Goal: Information Seeking & Learning: Compare options

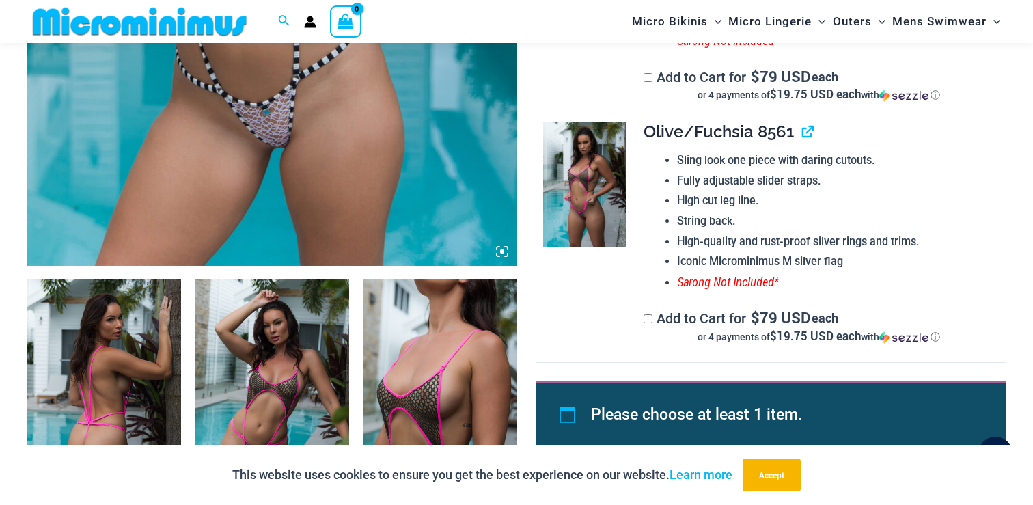
scroll to position [500, 0]
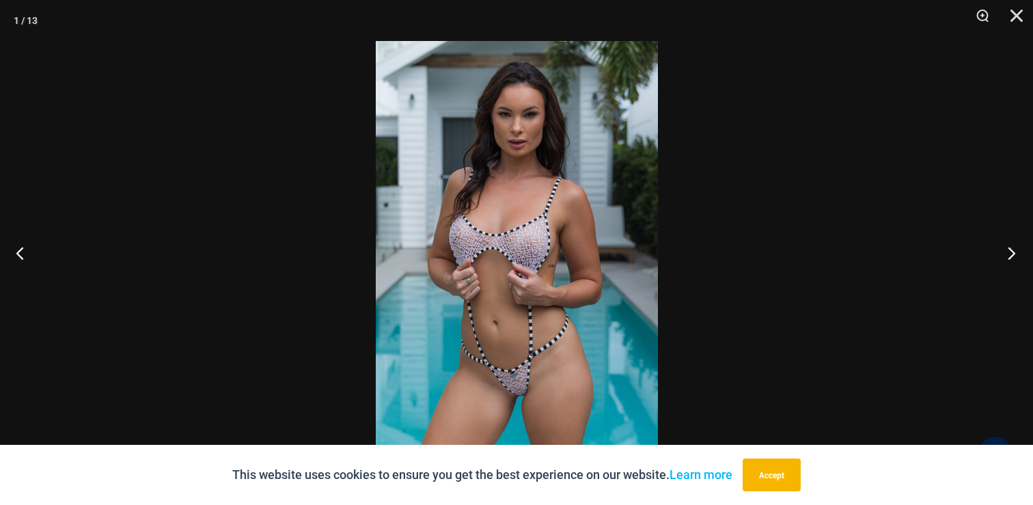
click at [1009, 251] on button "Next" at bounding box center [1006, 253] width 51 height 68
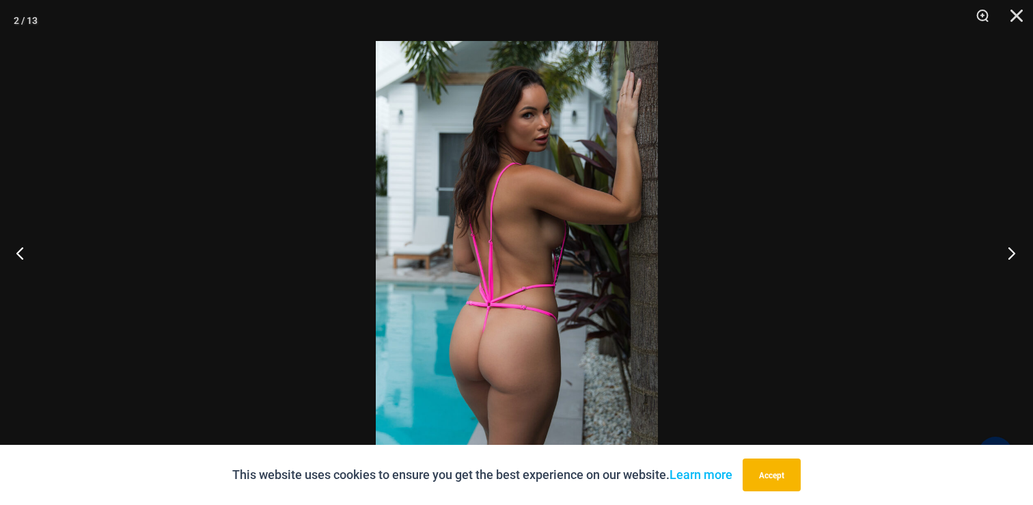
click at [1009, 251] on button "Next" at bounding box center [1006, 253] width 51 height 68
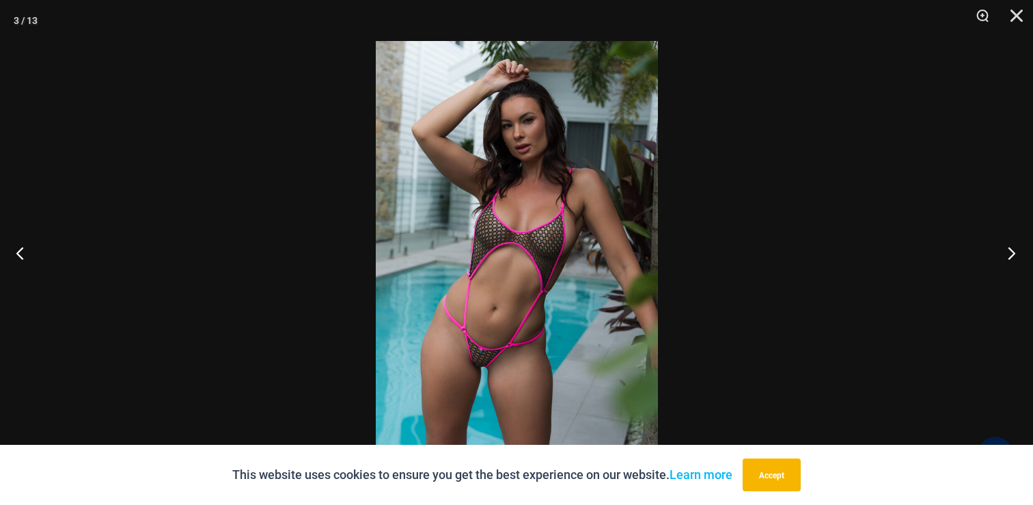
click at [1009, 251] on button "Next" at bounding box center [1006, 253] width 51 height 68
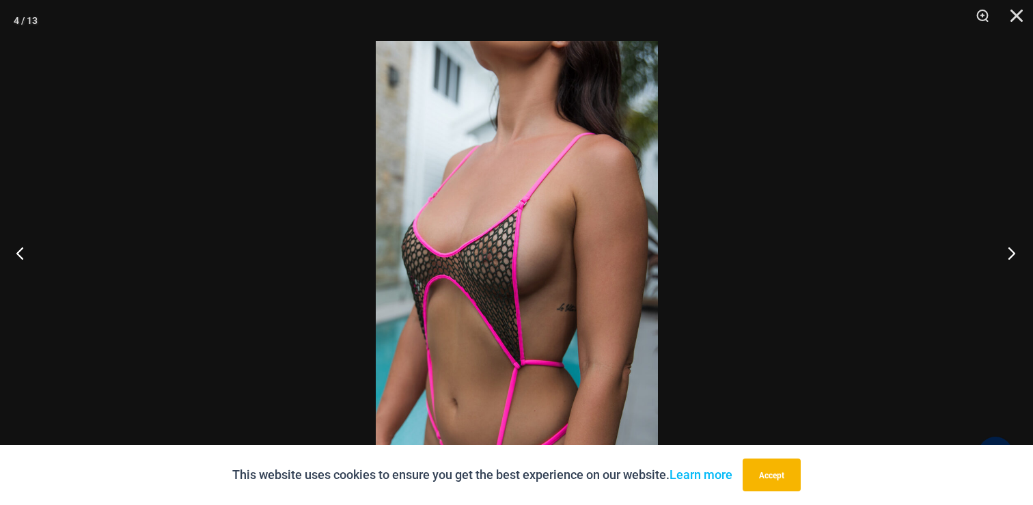
click at [1009, 251] on button "Next" at bounding box center [1006, 253] width 51 height 68
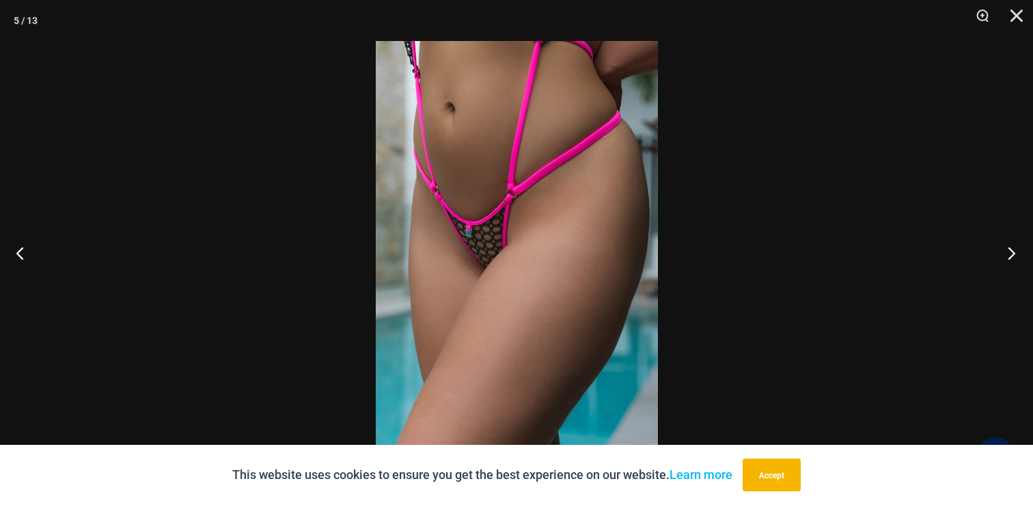
click at [1009, 251] on button "Next" at bounding box center [1006, 253] width 51 height 68
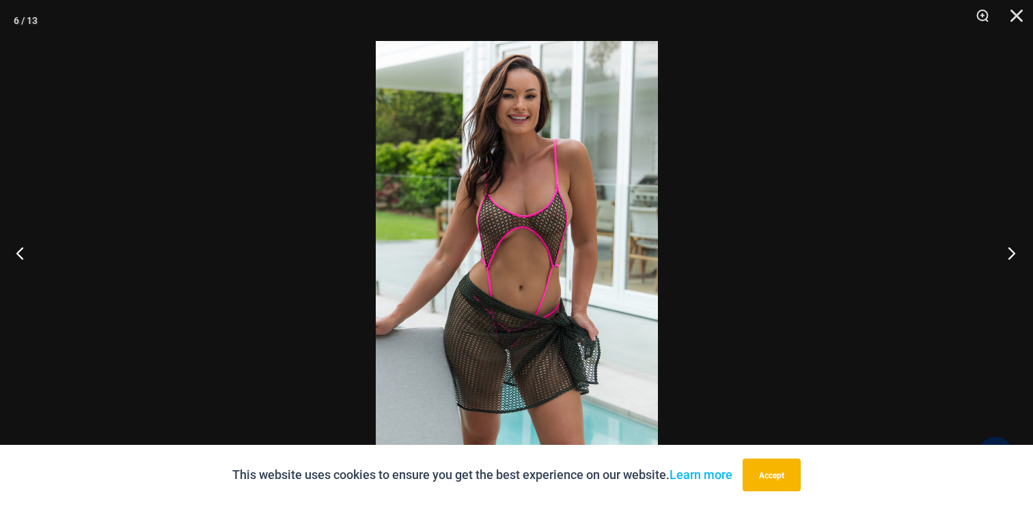
click at [1009, 251] on button "Next" at bounding box center [1006, 253] width 51 height 68
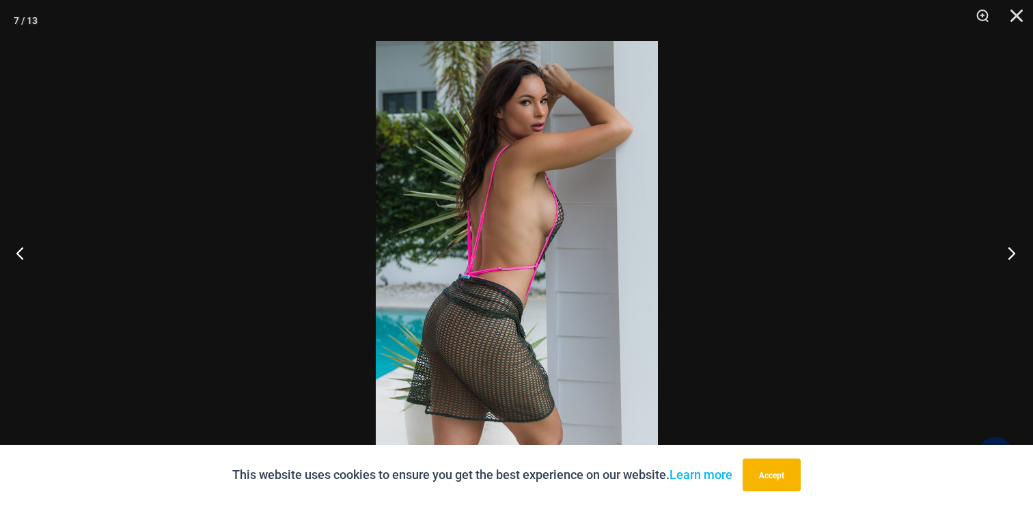
click at [1009, 251] on button "Next" at bounding box center [1006, 253] width 51 height 68
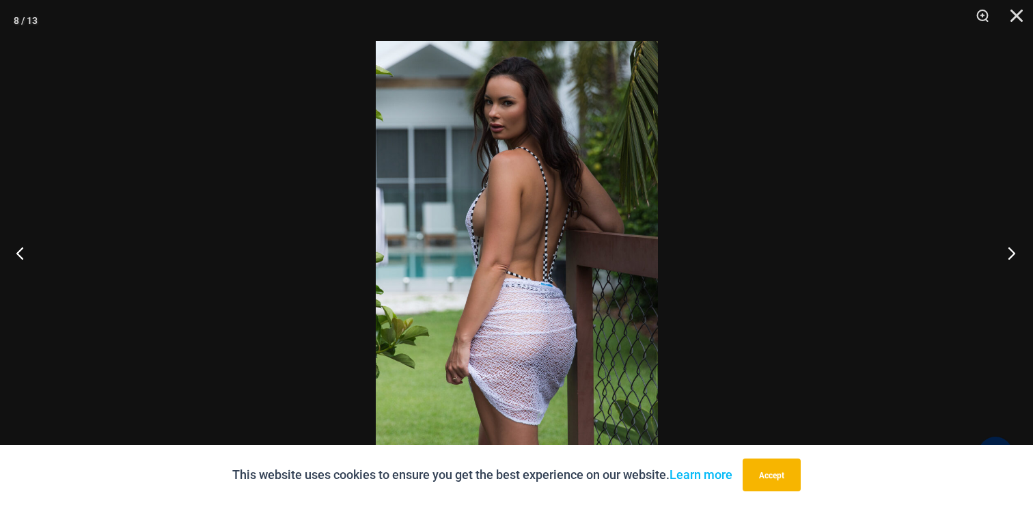
click at [1009, 251] on button "Next" at bounding box center [1006, 253] width 51 height 68
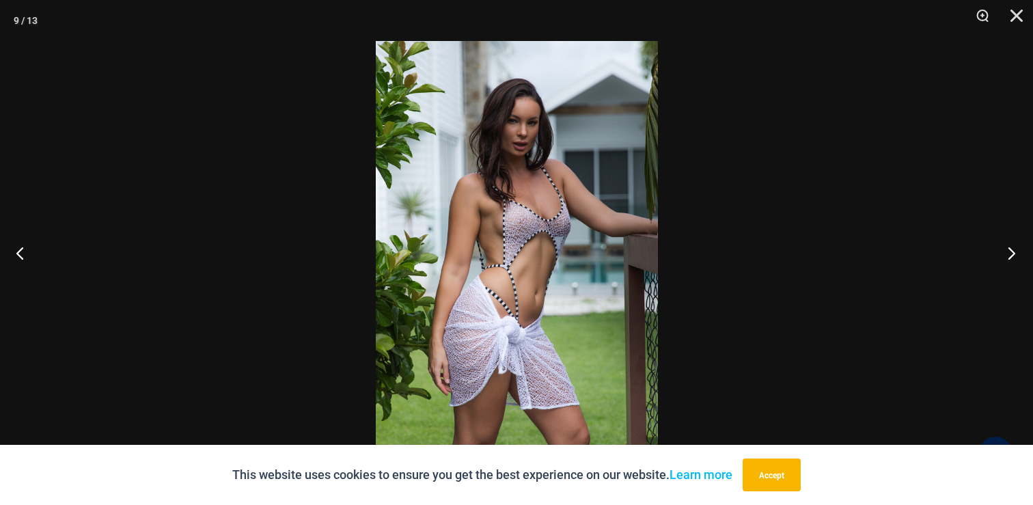
click at [1009, 251] on button "Next" at bounding box center [1006, 253] width 51 height 68
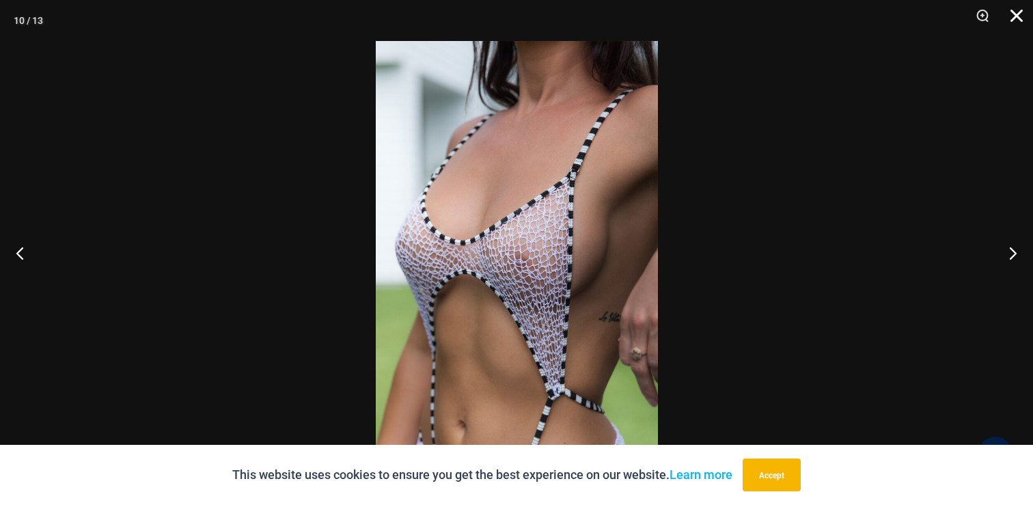
click at [1016, 14] on button "Close" at bounding box center [1011, 20] width 34 height 41
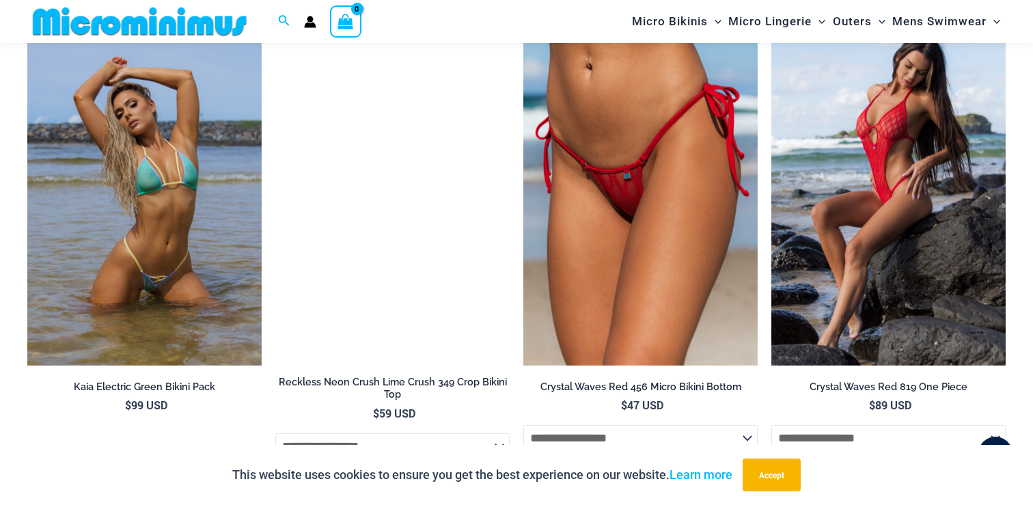
scroll to position [2379, 0]
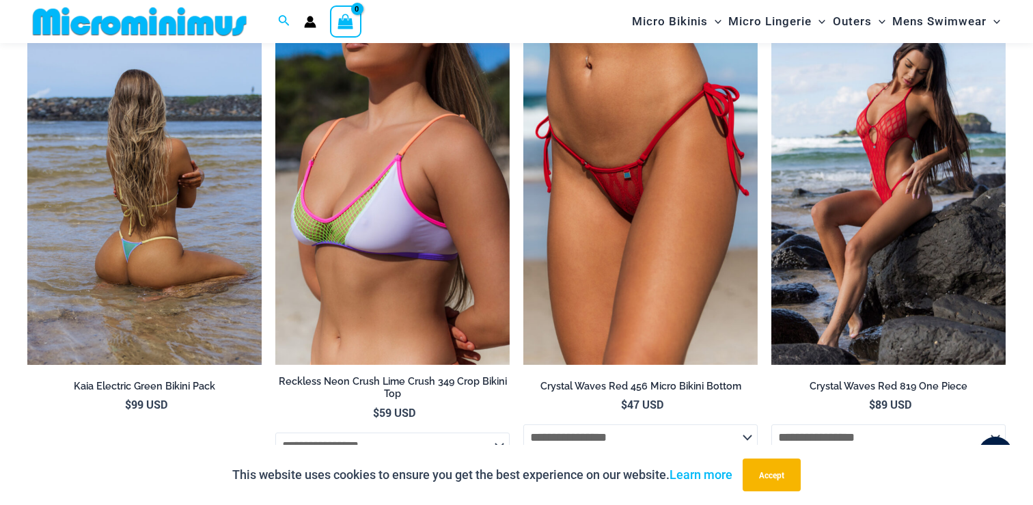
click at [122, 227] on img at bounding box center [144, 190] width 234 height 352
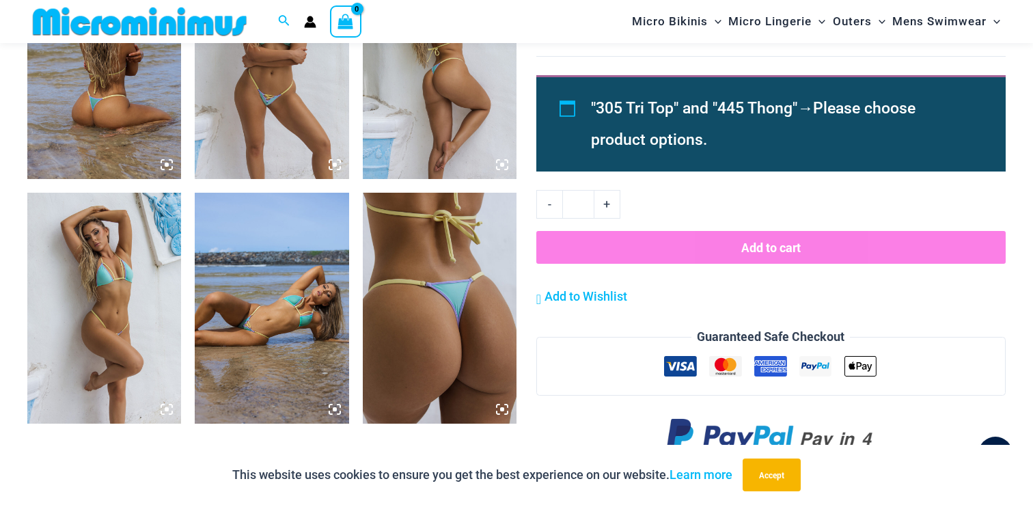
scroll to position [929, 0]
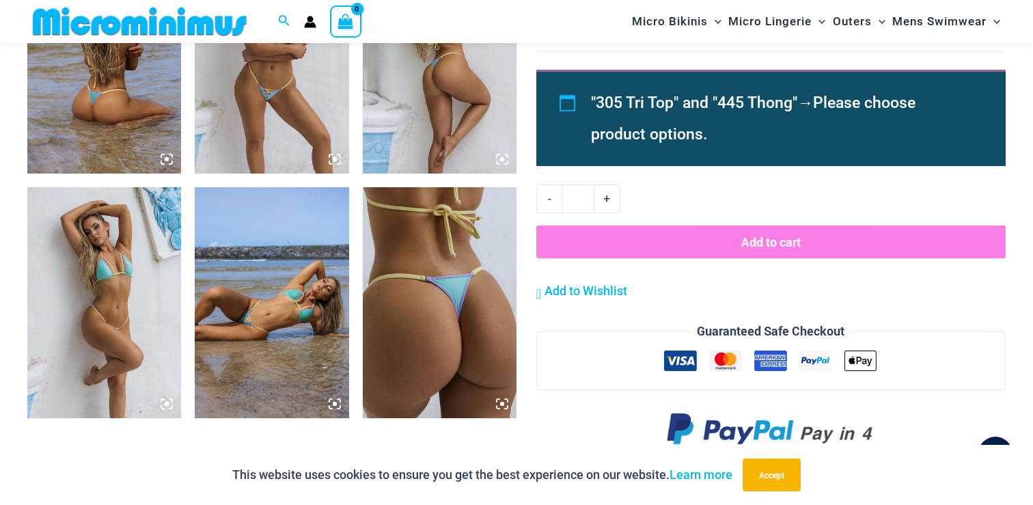
click at [409, 320] on img at bounding box center [440, 302] width 154 height 231
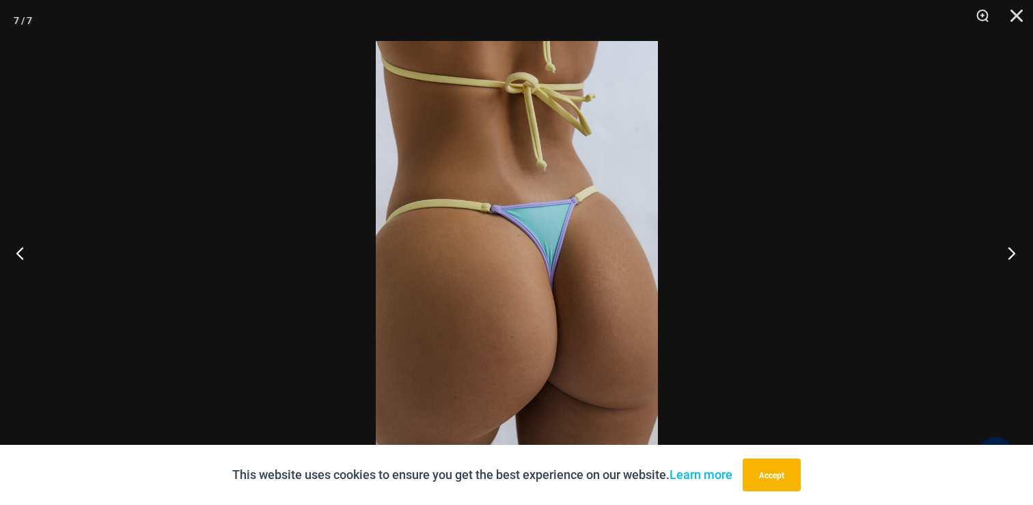
click at [1016, 249] on button "Next" at bounding box center [1006, 253] width 51 height 68
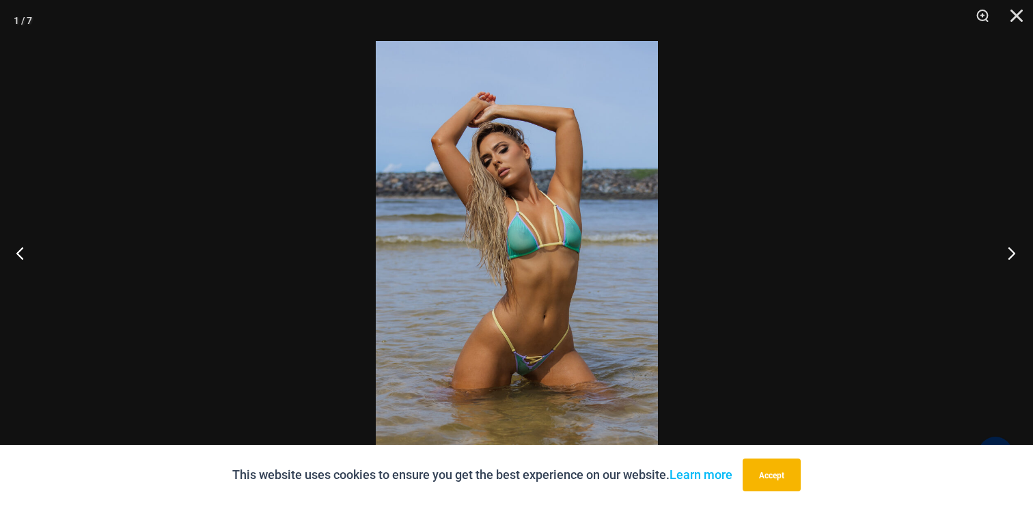
click at [1016, 249] on button "Next" at bounding box center [1006, 253] width 51 height 68
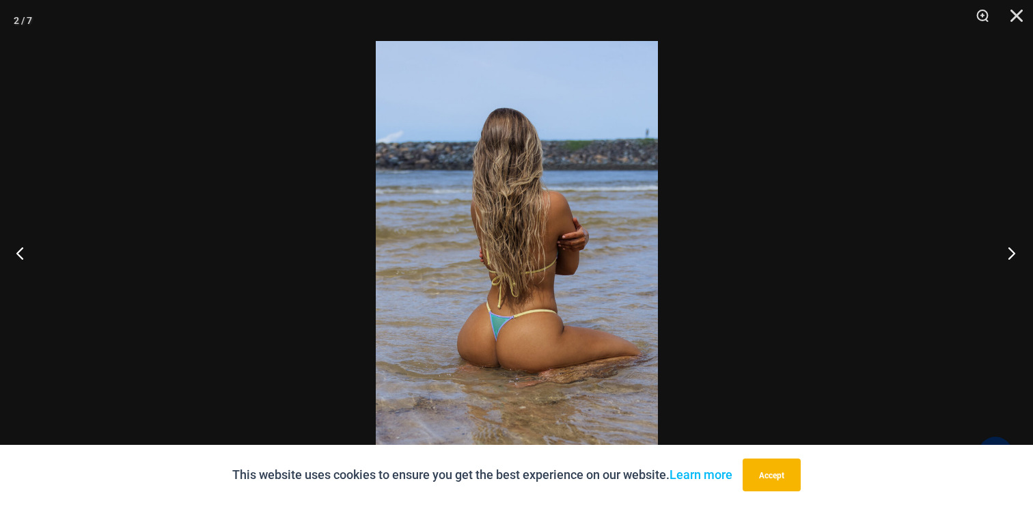
click at [1016, 249] on button "Next" at bounding box center [1006, 253] width 51 height 68
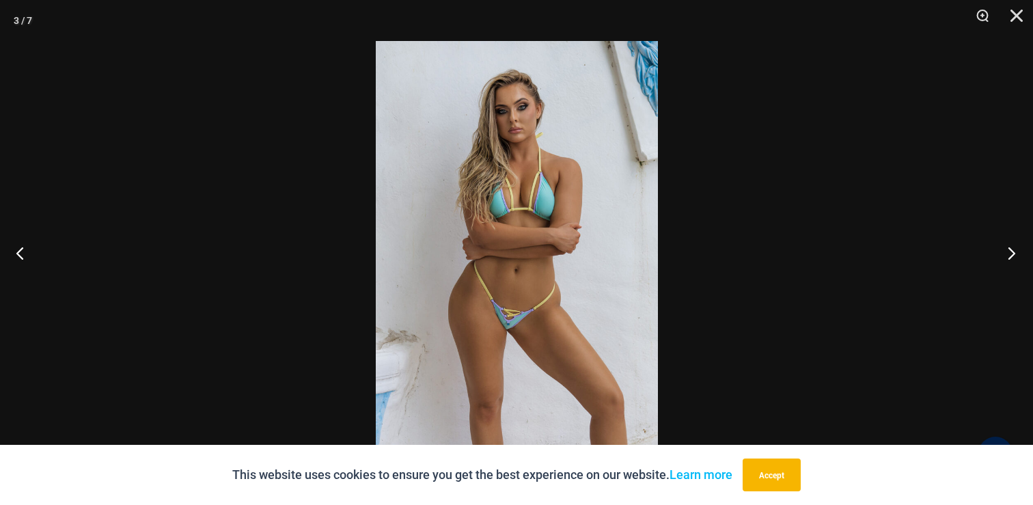
click at [1016, 249] on button "Next" at bounding box center [1006, 253] width 51 height 68
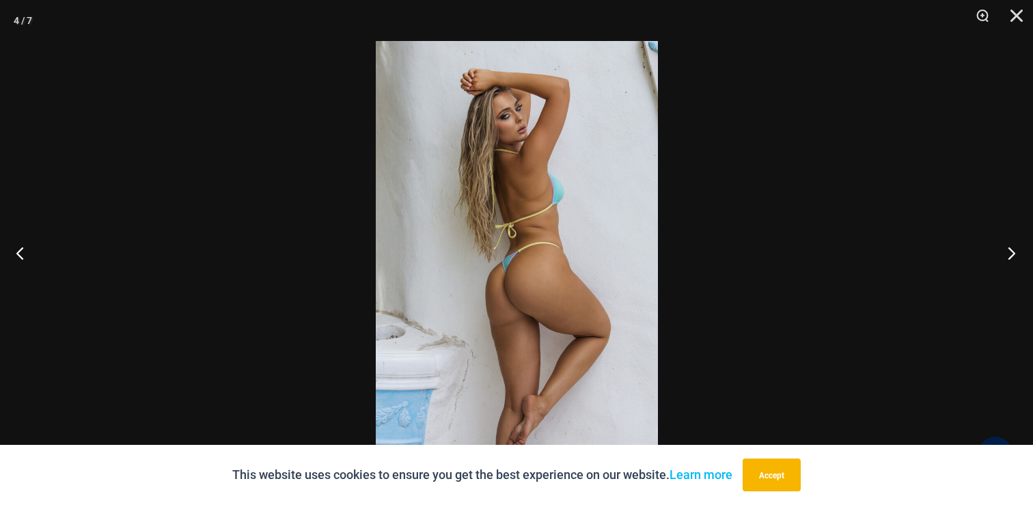
click at [1016, 249] on button "Next" at bounding box center [1006, 253] width 51 height 68
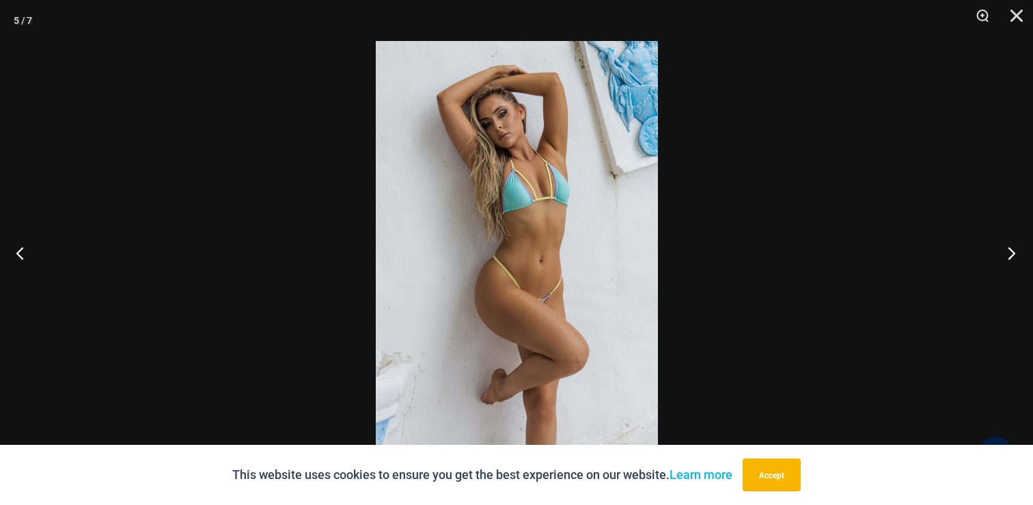
click at [1016, 249] on button "Next" at bounding box center [1006, 253] width 51 height 68
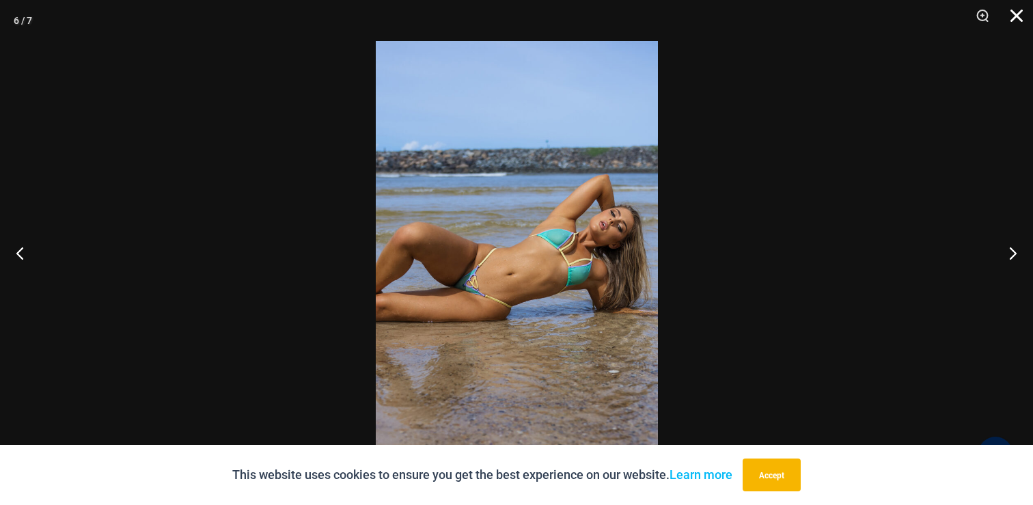
click at [1016, 16] on button "Close" at bounding box center [1011, 20] width 34 height 41
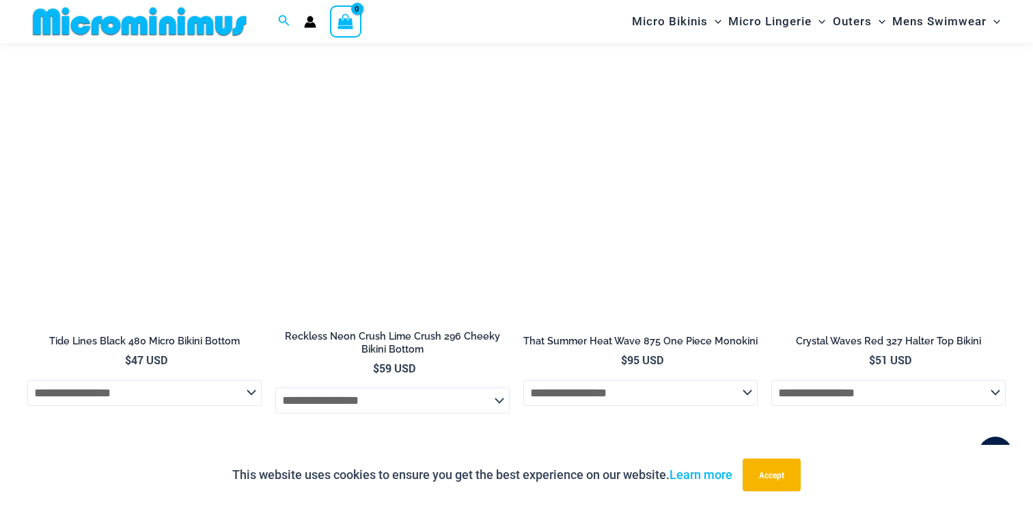
scroll to position [1759, 0]
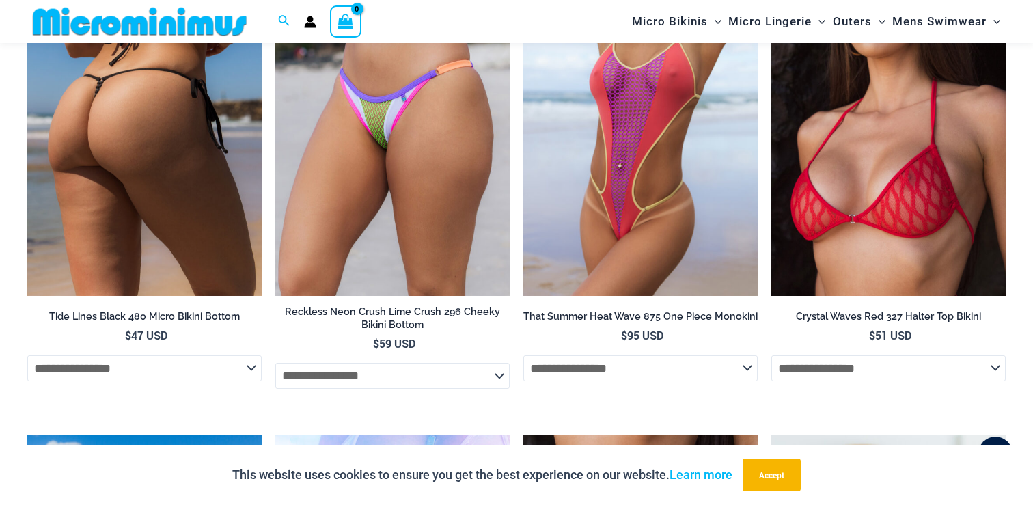
click at [93, 171] on img at bounding box center [144, 120] width 234 height 352
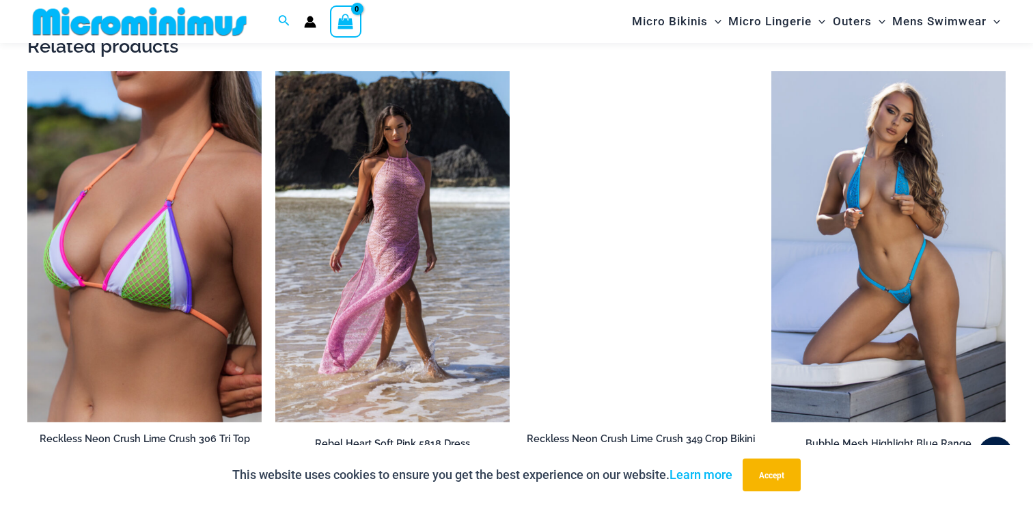
scroll to position [1845, 0]
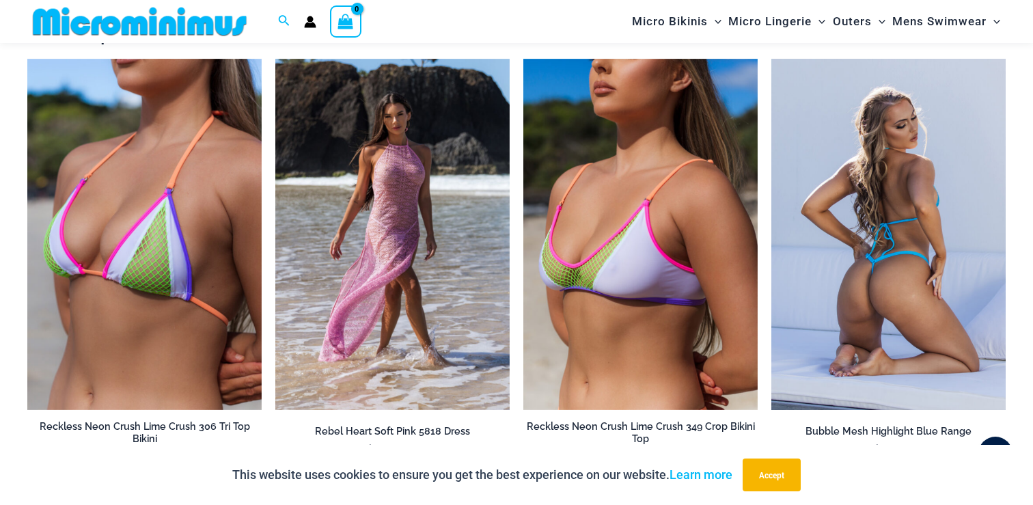
click at [885, 230] on img at bounding box center [888, 235] width 234 height 352
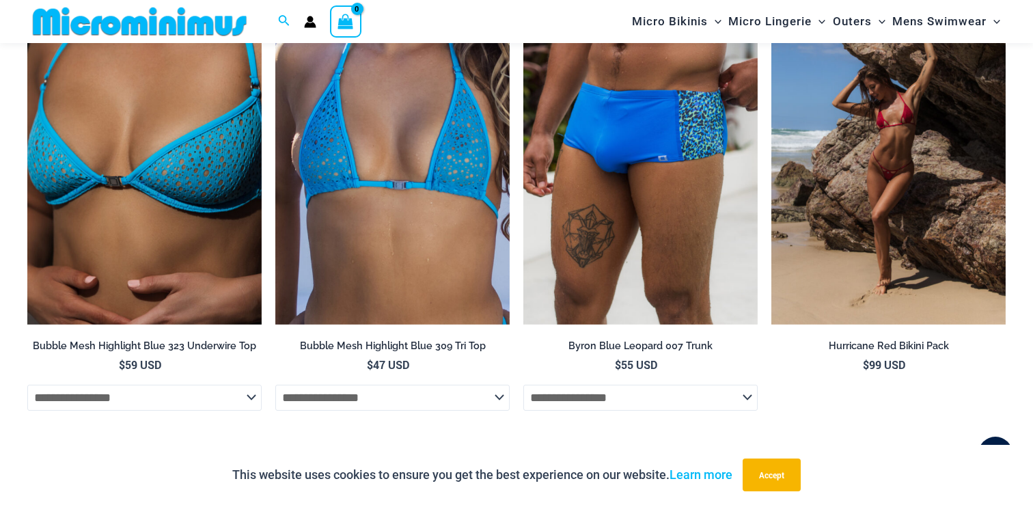
scroll to position [2903, 0]
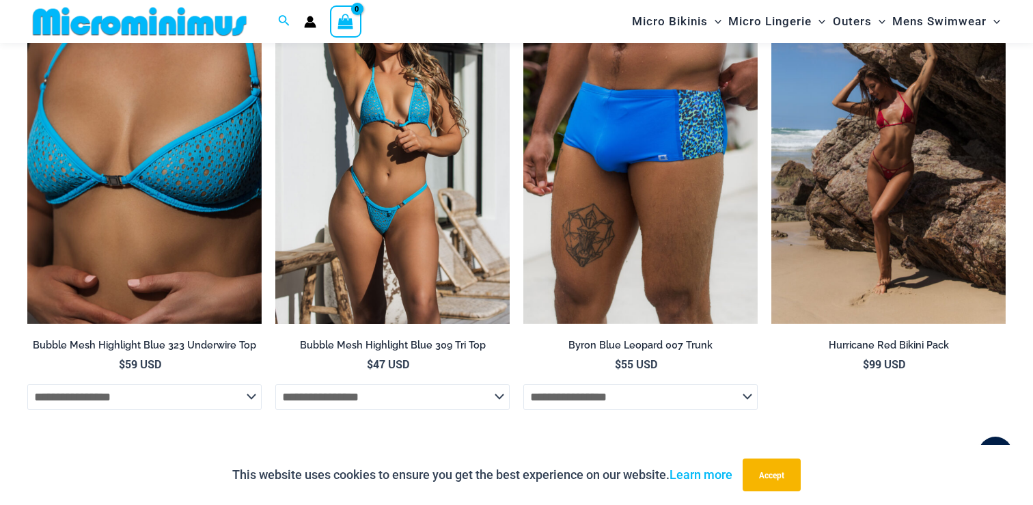
click at [376, 222] on img at bounding box center [392, 149] width 234 height 352
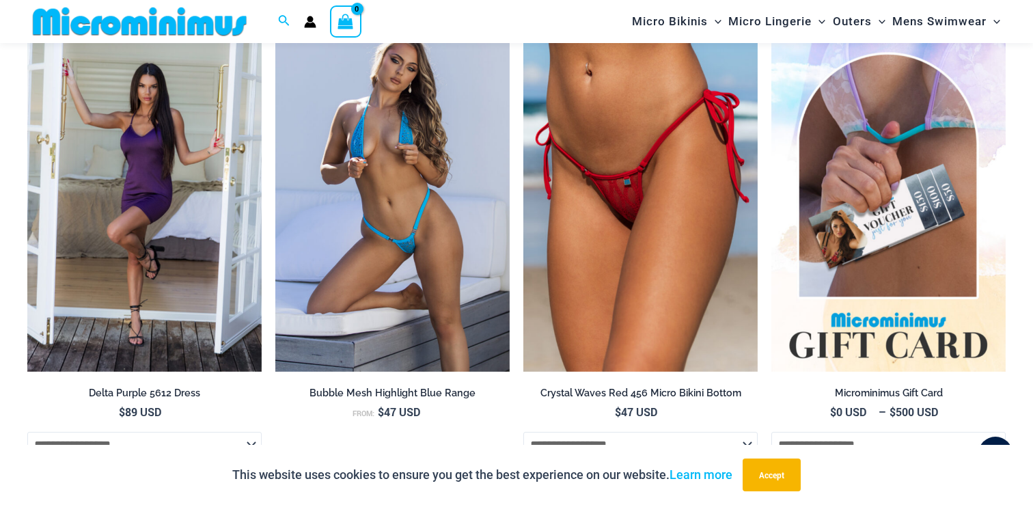
scroll to position [2825, 0]
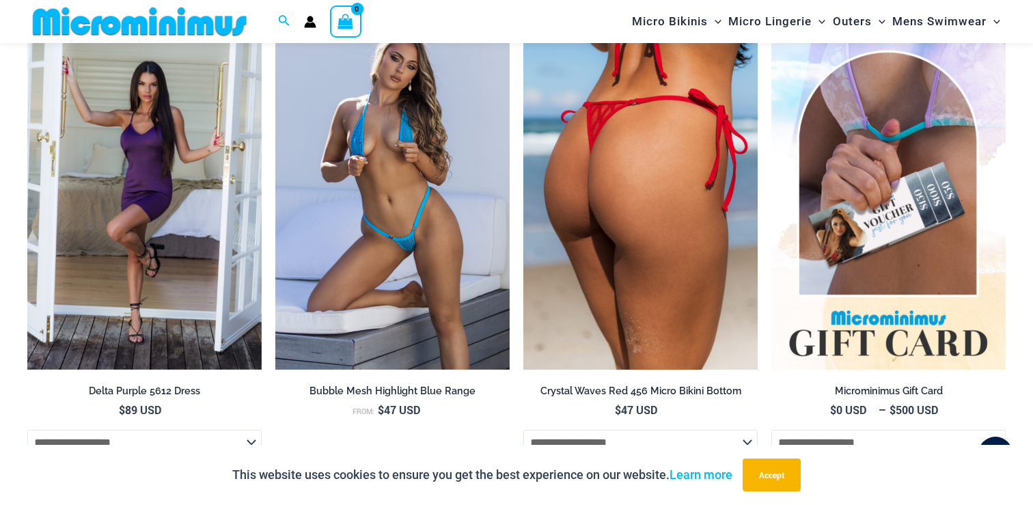
click at [632, 260] on img at bounding box center [640, 194] width 234 height 352
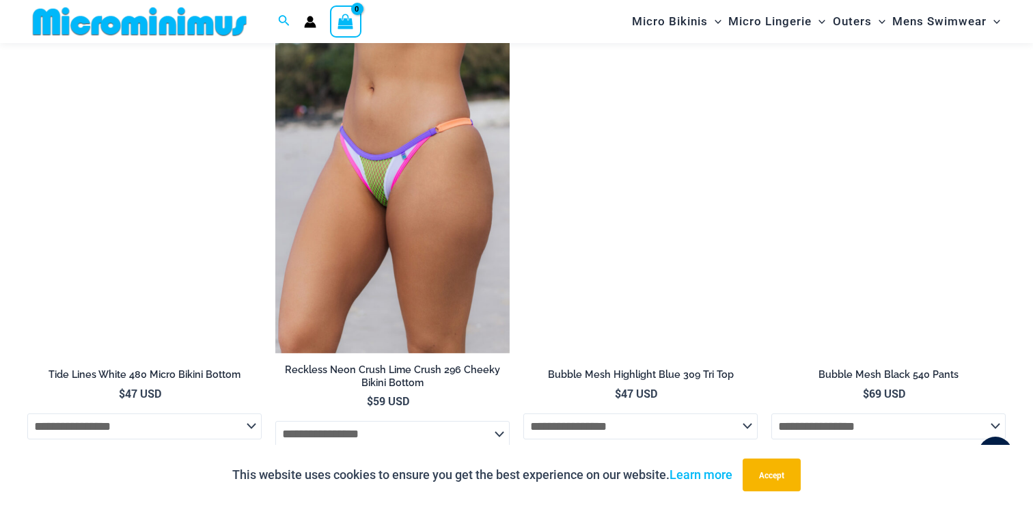
scroll to position [2518, 0]
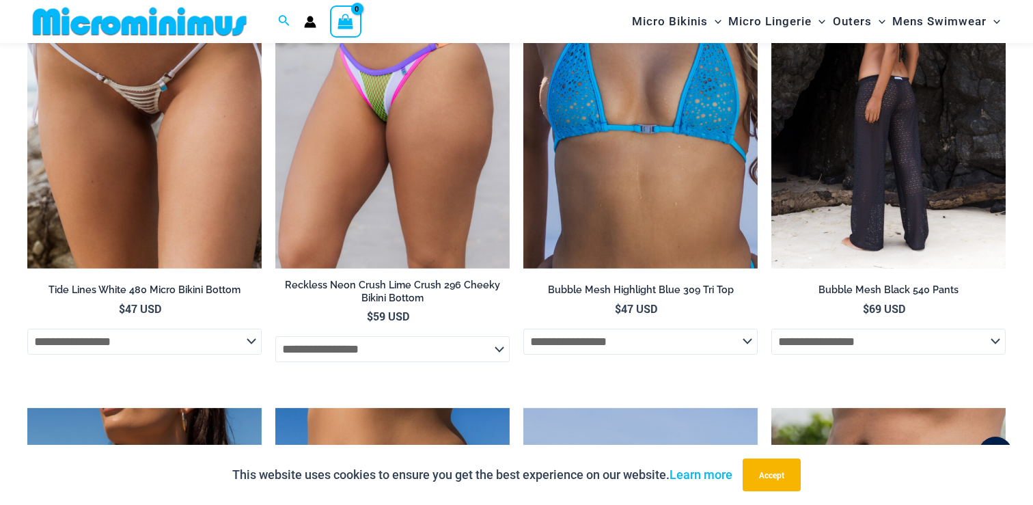
click at [887, 160] on img at bounding box center [888, 93] width 234 height 352
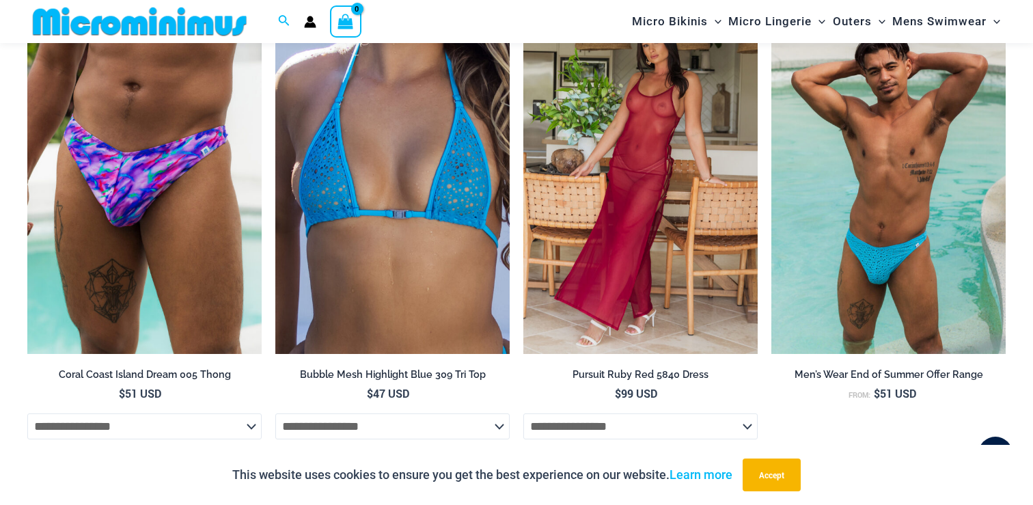
scroll to position [4584, 0]
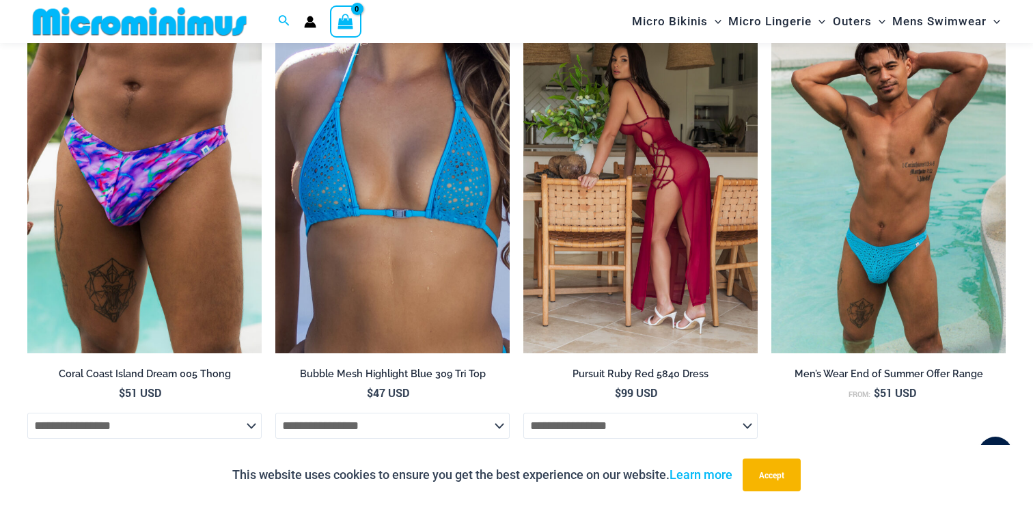
click at [600, 245] on img at bounding box center [640, 177] width 234 height 352
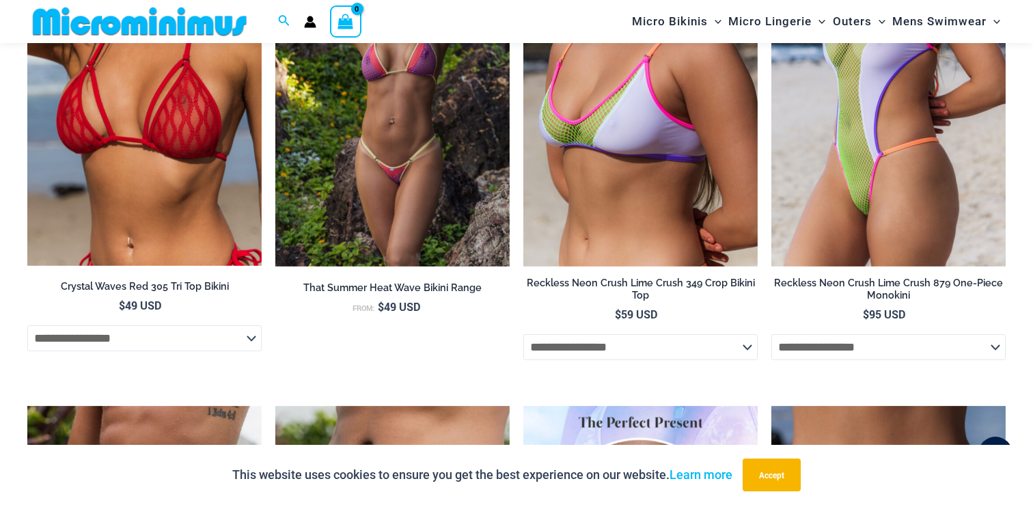
scroll to position [1949, 0]
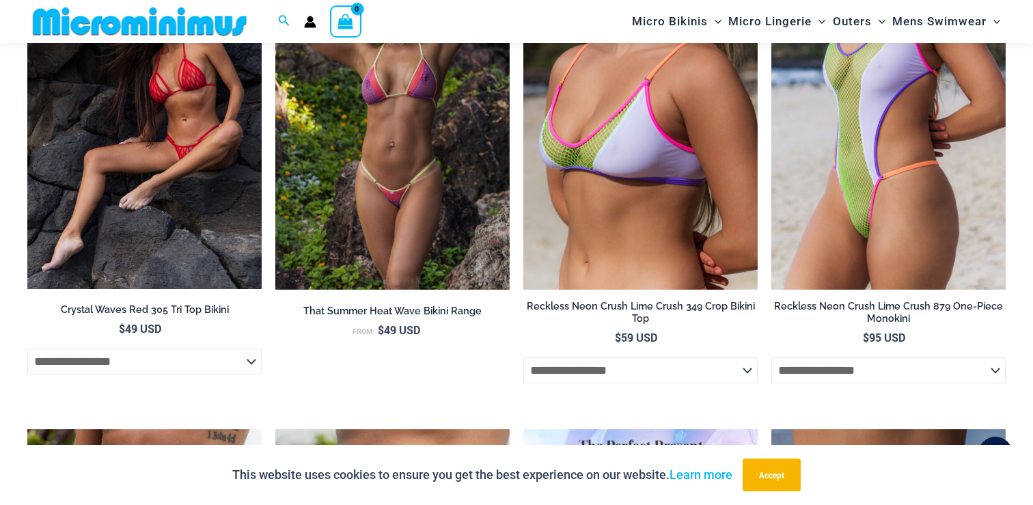
click at [127, 201] on img at bounding box center [144, 114] width 234 height 350
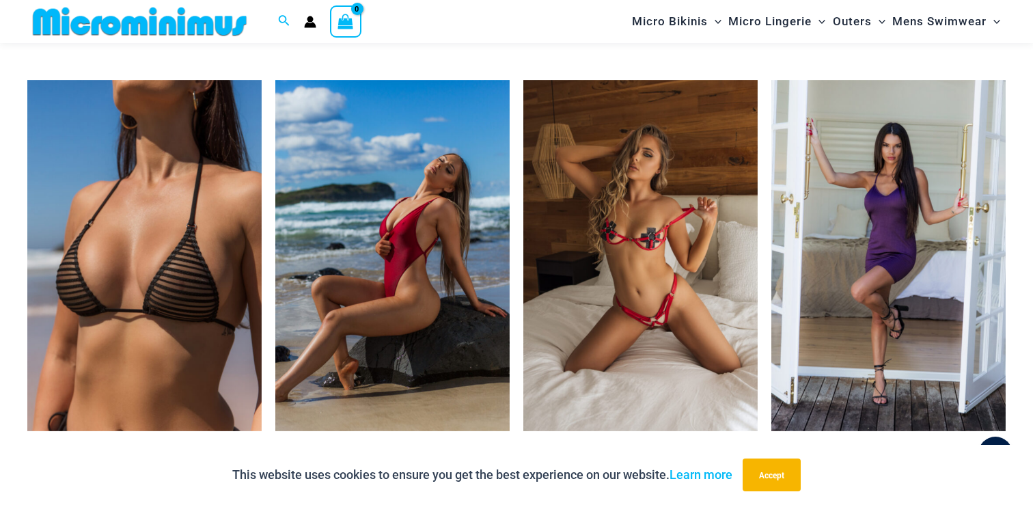
scroll to position [2847, 0]
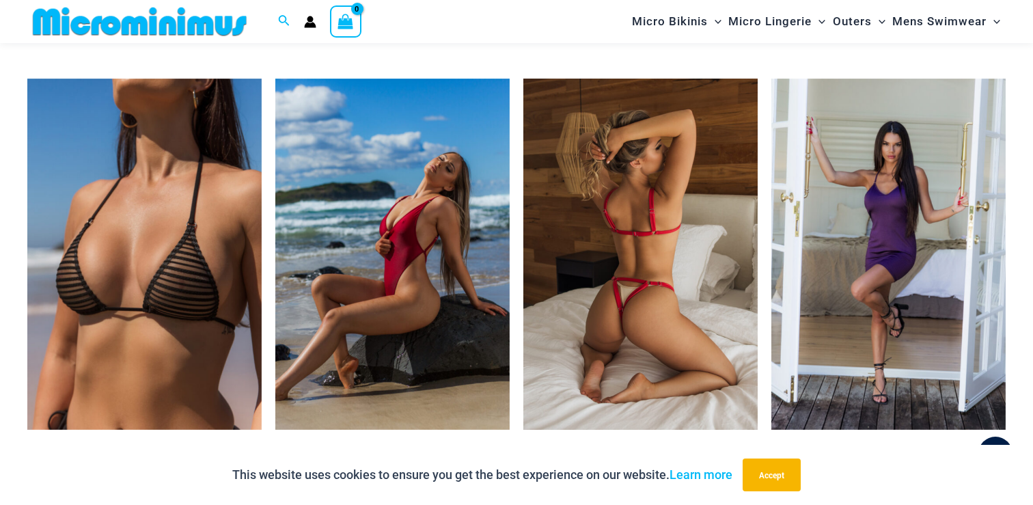
click at [652, 250] on img at bounding box center [640, 255] width 234 height 352
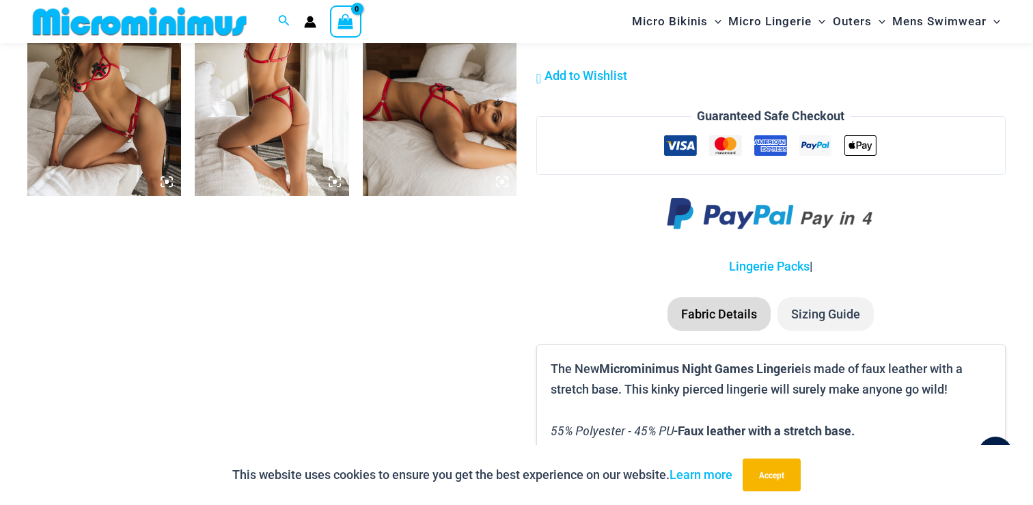
scroll to position [1152, 0]
